Goal: Information Seeking & Learning: Learn about a topic

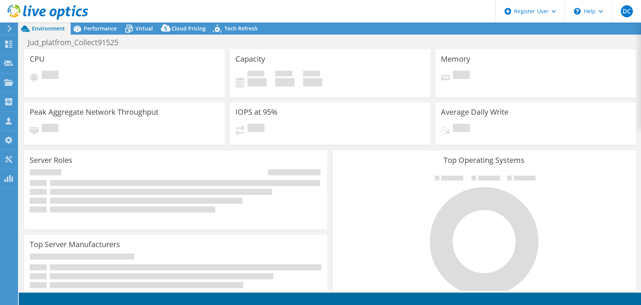
select select "USD"
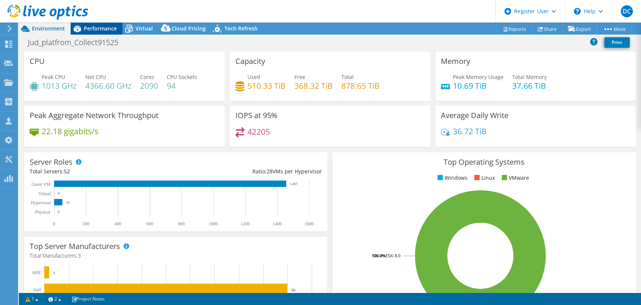
click at [108, 29] on span "Performance" at bounding box center [100, 28] width 33 height 7
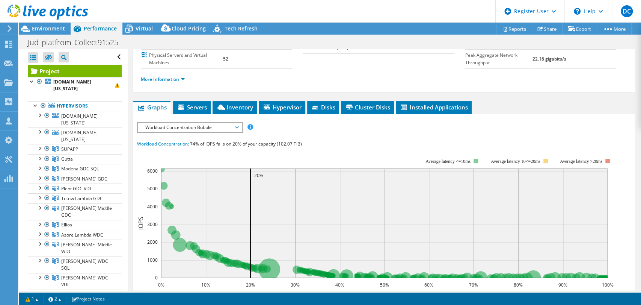
scroll to position [101, 0]
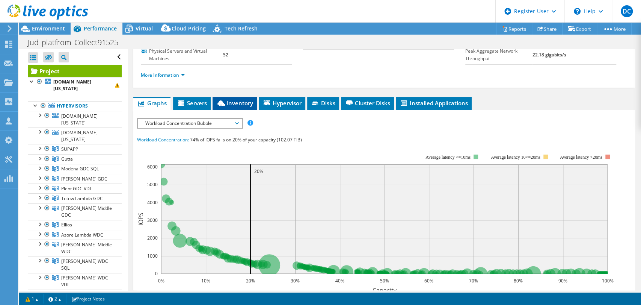
click at [232, 100] on span "Inventory" at bounding box center [234, 103] width 37 height 8
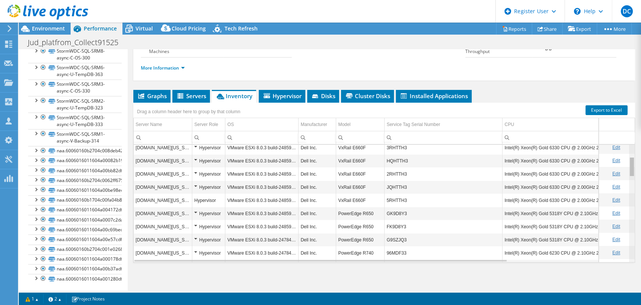
scroll to position [0, 0]
drag, startPoint x: 627, startPoint y: 248, endPoint x: 630, endPoint y: 101, distance: 147.2
click at [630, 101] on body "DC Dell User [PERSON_NAME] [PERSON_NAME][EMAIL_ADDRESS][DOMAIN_NAME] Dell My Pr…" at bounding box center [320, 152] width 641 height 305
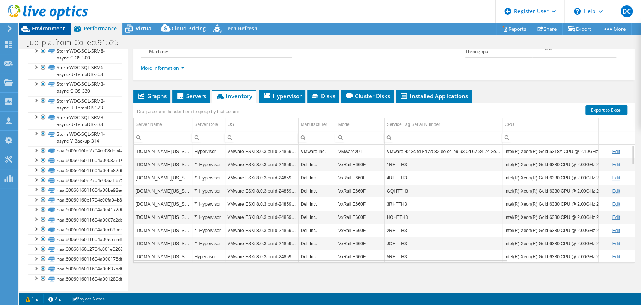
click at [59, 26] on span "Environment" at bounding box center [48, 28] width 33 height 7
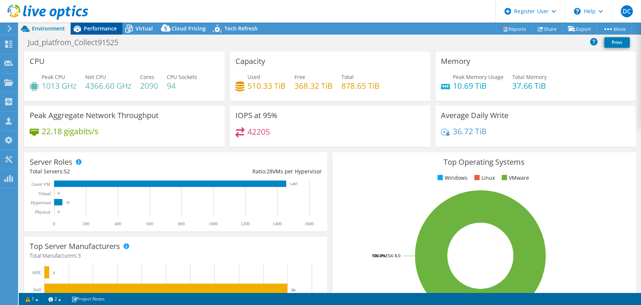
click at [87, 32] on span "Performance" at bounding box center [100, 28] width 33 height 7
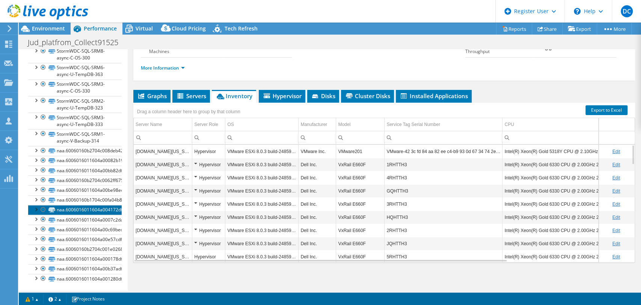
click at [72, 205] on link "naa.6006016011604a004172df600d9a7f67" at bounding box center [74, 210] width 93 height 10
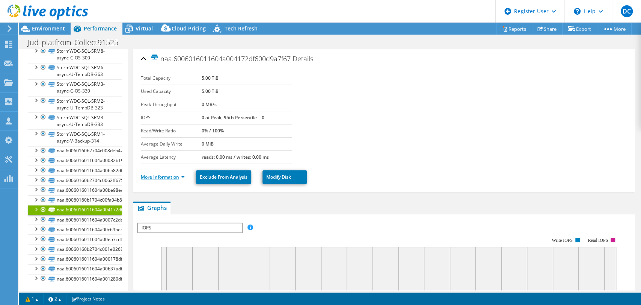
click at [153, 176] on link "More Information" at bounding box center [163, 176] width 44 height 6
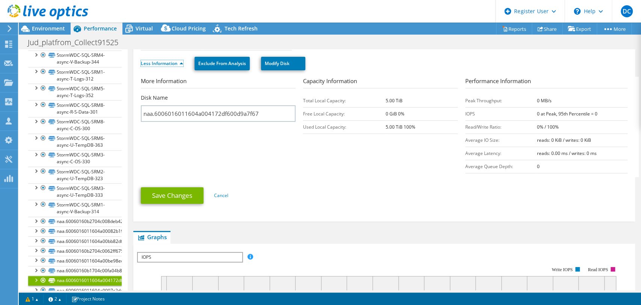
scroll to position [2554, 0]
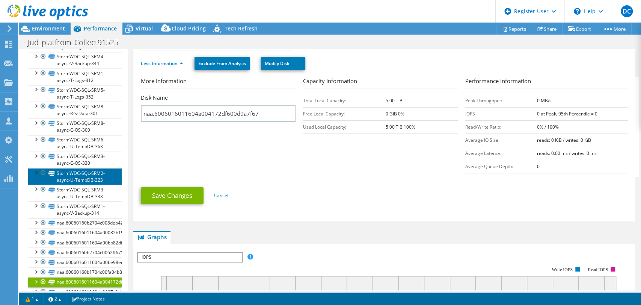
click at [81, 170] on link "StormWDC-SQL-SRM2-async-U-TempDB-323" at bounding box center [74, 176] width 93 height 17
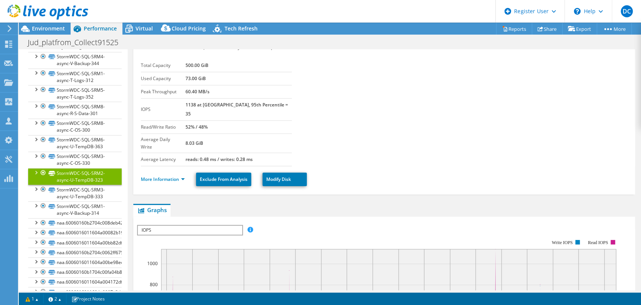
scroll to position [0, 0]
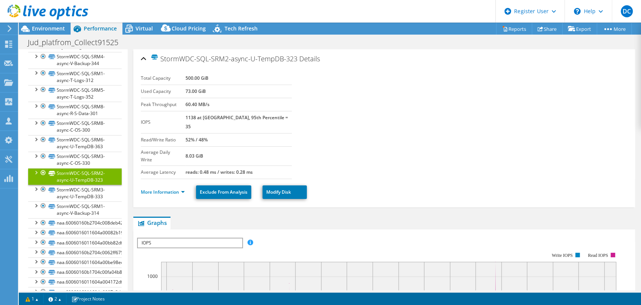
click at [163, 183] on ul "More Information Exclude From Analysis Modify Disk" at bounding box center [384, 190] width 487 height 15
click at [161, 188] on link "More Information" at bounding box center [163, 191] width 44 height 6
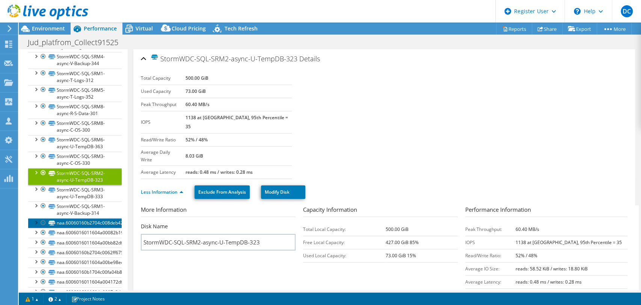
click at [86, 220] on link "naa.60060160b2704c008deb425e45e9f3d0" at bounding box center [74, 223] width 93 height 10
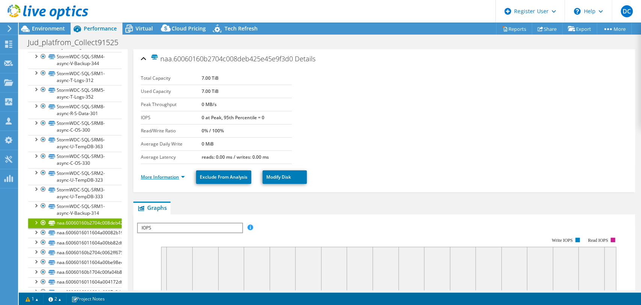
click at [163, 177] on link "More Information" at bounding box center [163, 176] width 44 height 6
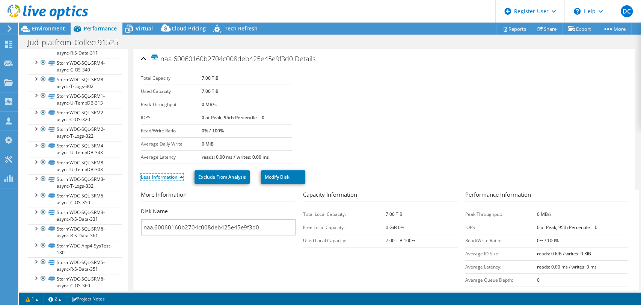
scroll to position [2299, 0]
click at [86, 131] on link "StormWDC-SQL-SRM2-async-T-Logs-322" at bounding box center [74, 133] width 93 height 17
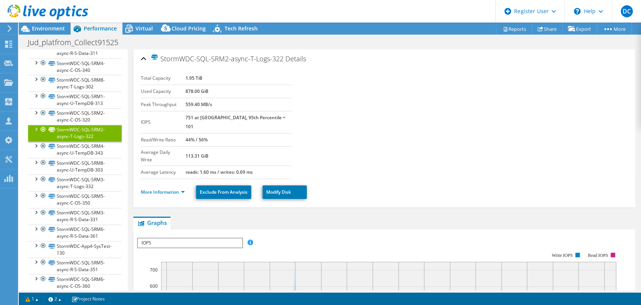
click at [155, 188] on li "More Information" at bounding box center [165, 192] width 48 height 8
click at [155, 188] on link "More Information" at bounding box center [163, 191] width 44 height 6
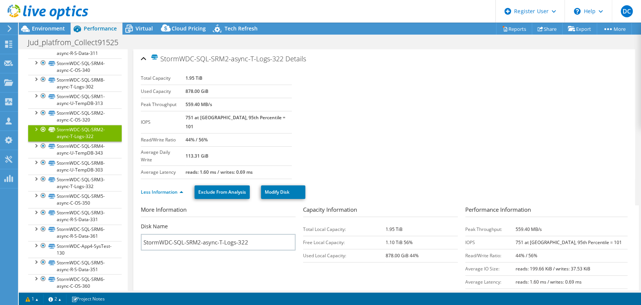
click at [387, 117] on section "Total Capacity 1.95 TiB Used Capacity 878.00 GiB Peak Throughput 559.40 MB/s IO…" at bounding box center [384, 125] width 487 height 107
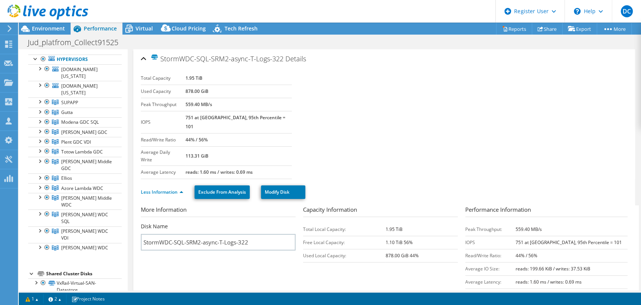
scroll to position [47, 0]
click at [38, 157] on div at bounding box center [40, 160] width 8 height 8
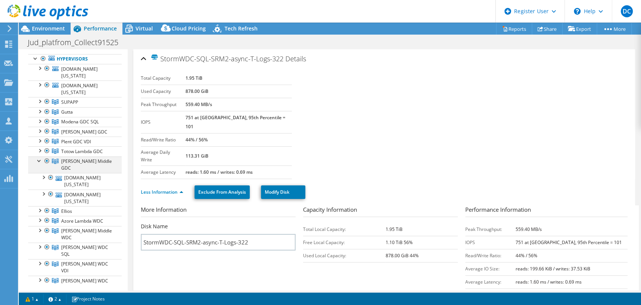
click at [38, 157] on div at bounding box center [40, 160] width 8 height 8
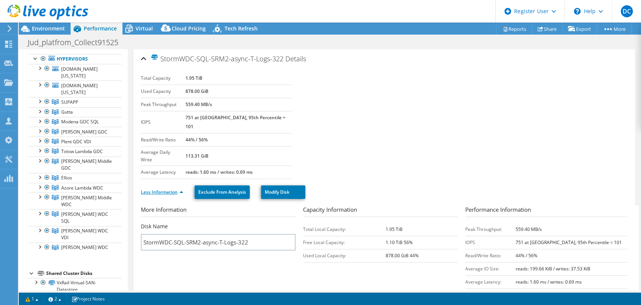
click at [161, 188] on link "Less Information" at bounding box center [162, 191] width 42 height 6
